Goal: Transaction & Acquisition: Book appointment/travel/reservation

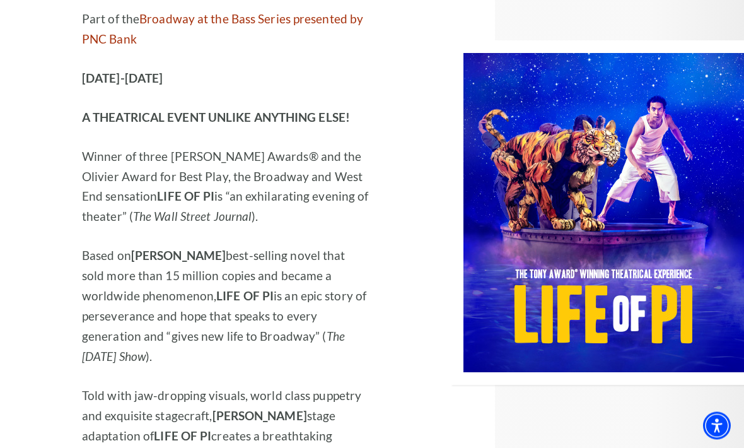
scroll to position [1673, 0]
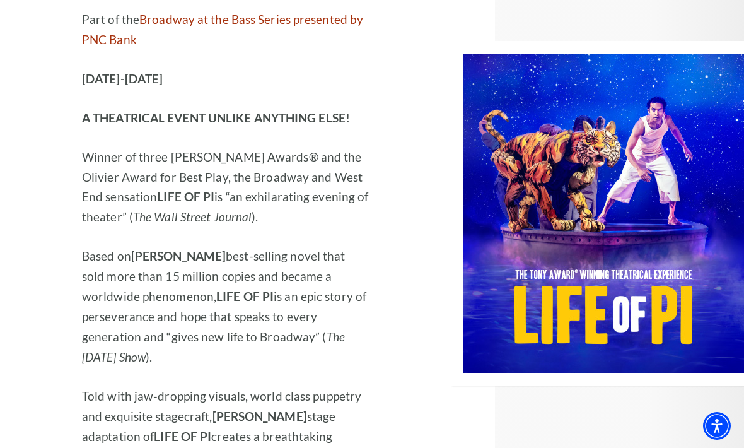
click at [683, 133] on img at bounding box center [597, 213] width 293 height 344
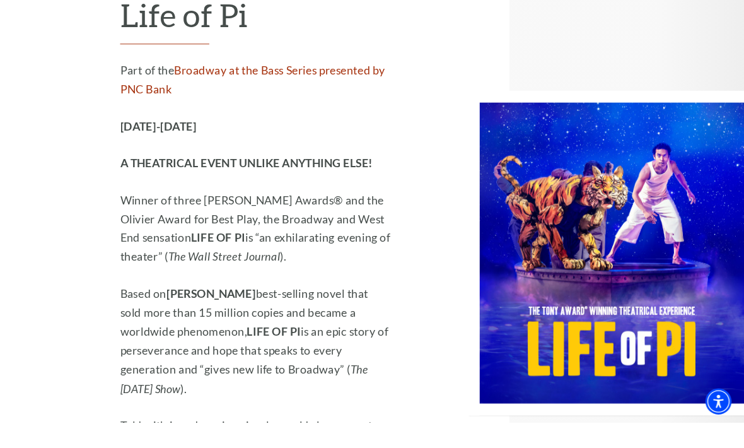
scroll to position [1650, 0]
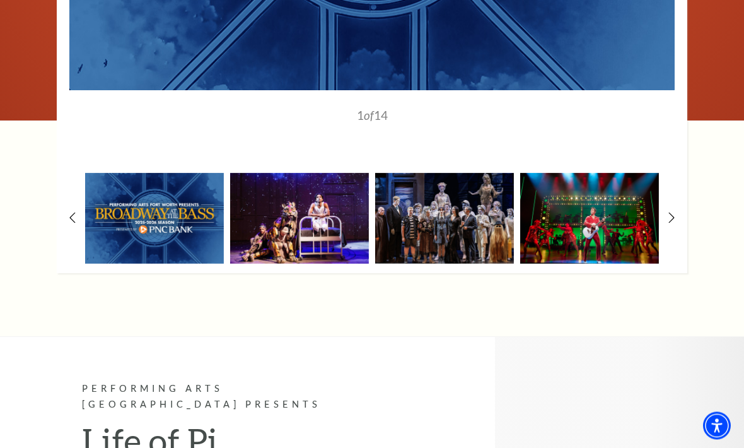
scroll to position [1193, 0]
click at [454, 176] on img at bounding box center [444, 218] width 139 height 91
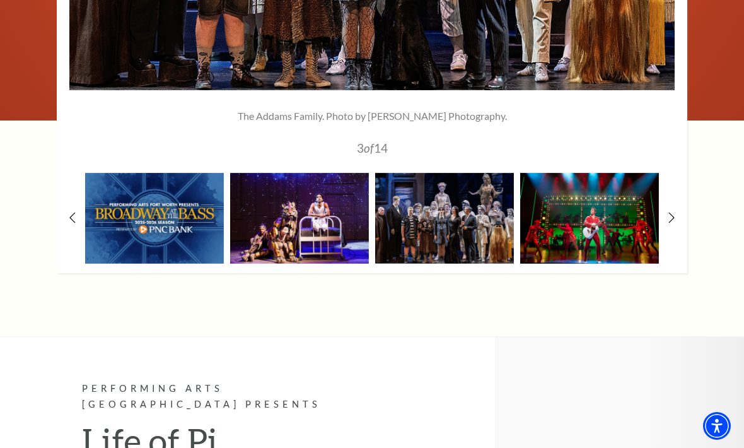
click at [324, 173] on img at bounding box center [299, 218] width 139 height 91
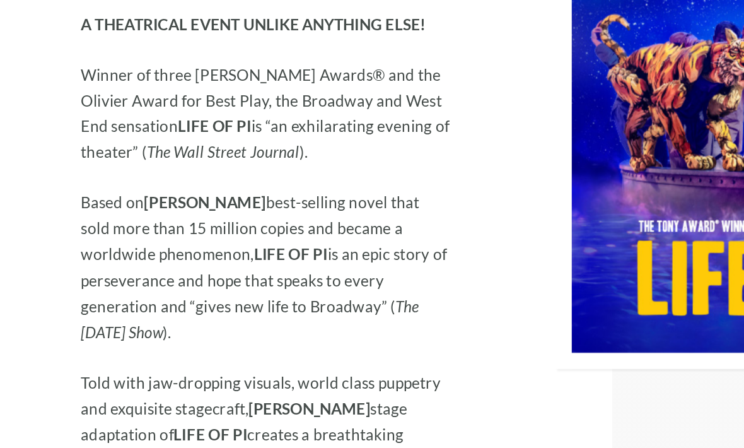
scroll to position [1706, 0]
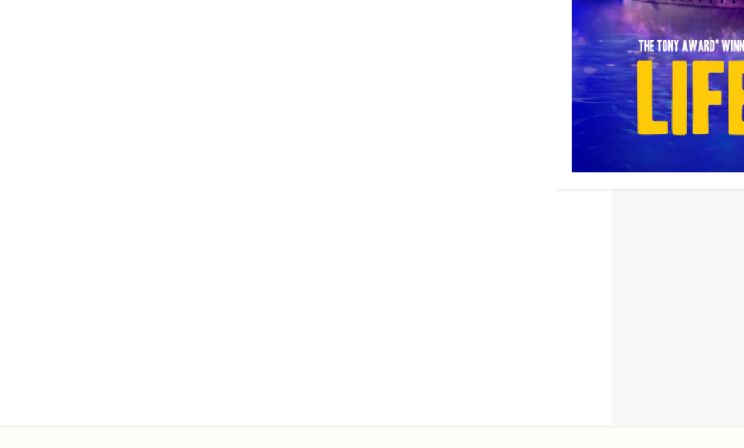
scroll to position [1711, 0]
